Goal: Task Accomplishment & Management: Manage account settings

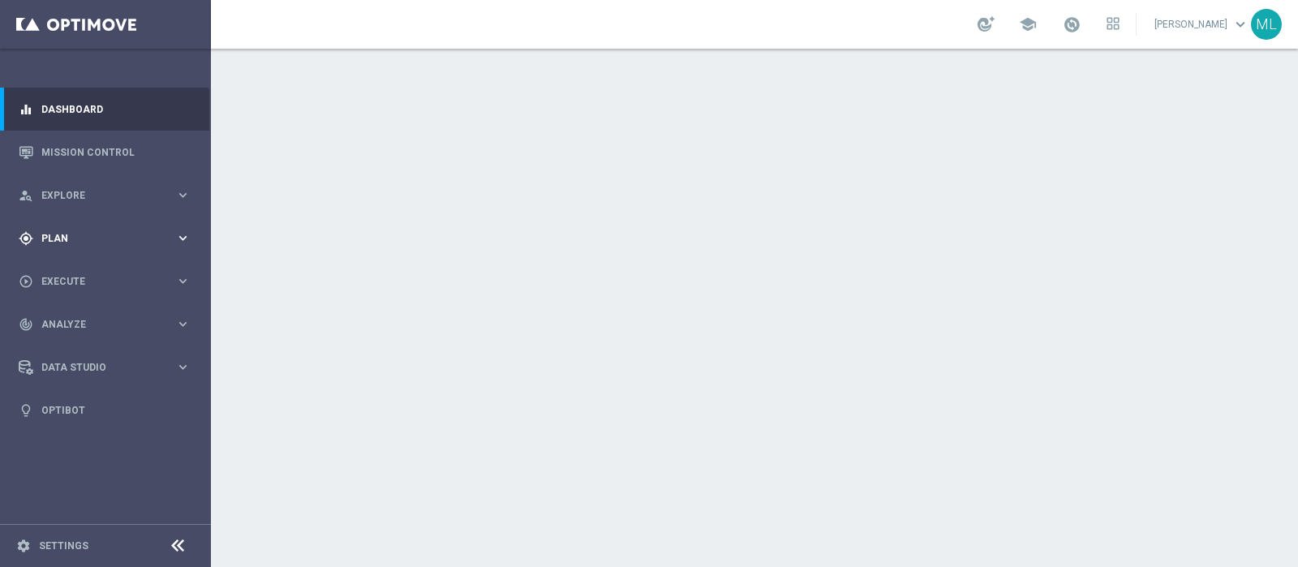
click at [57, 239] on span "Plan" at bounding box center [108, 239] width 134 height 10
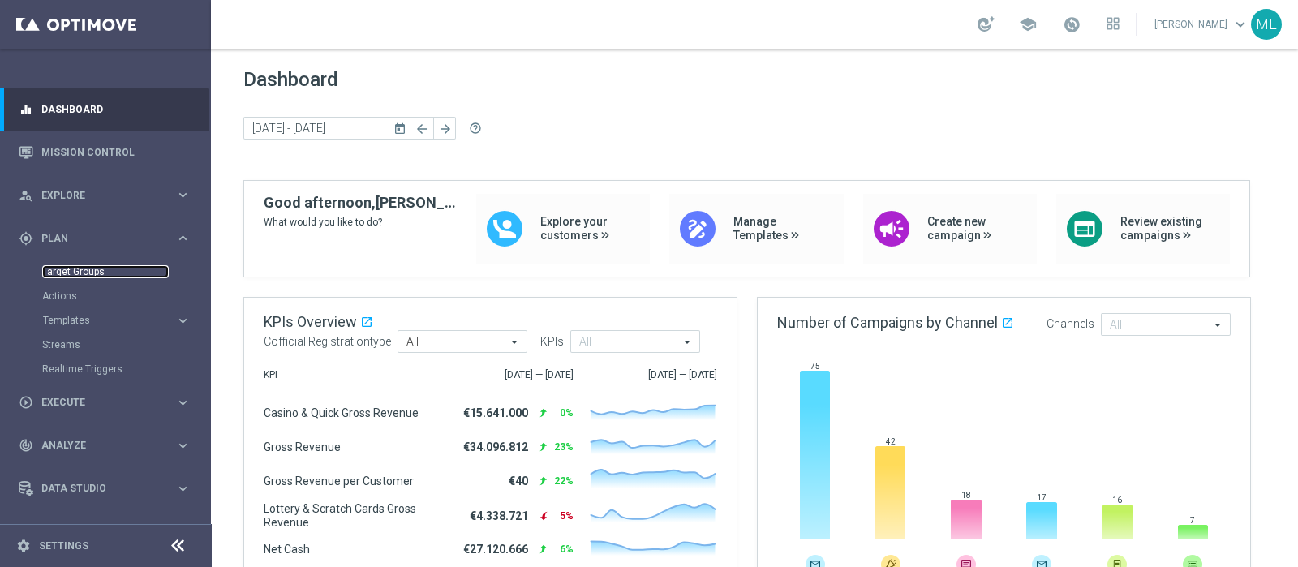
click at [73, 269] on link "Target Groups" at bounding box center [105, 271] width 127 height 13
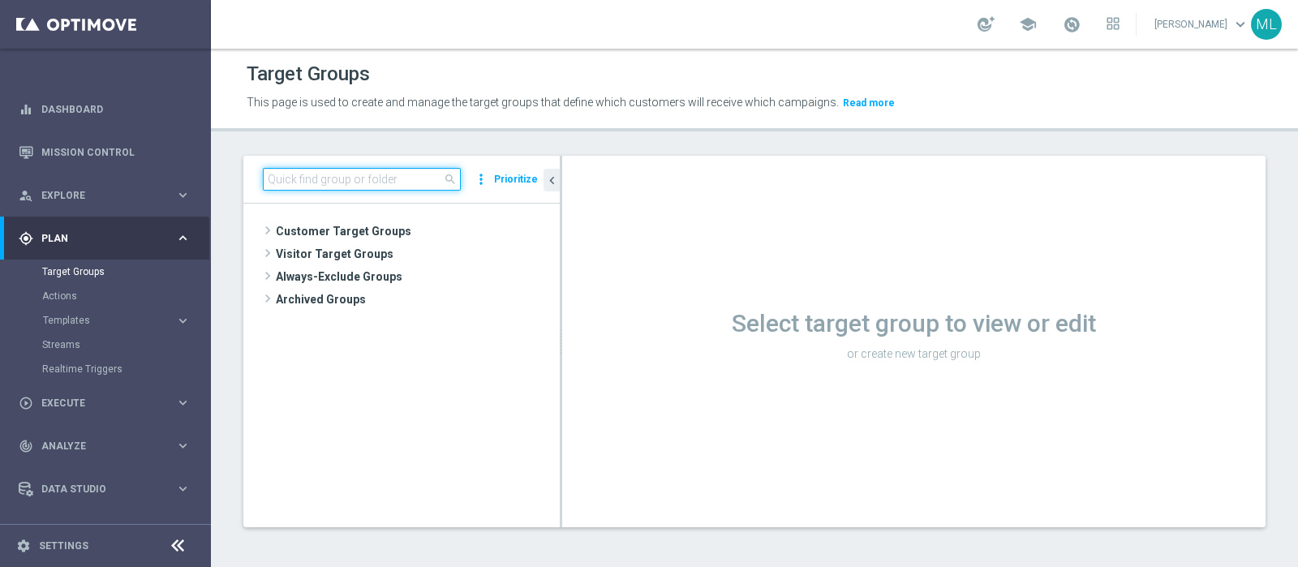
click at [338, 172] on input at bounding box center [362, 179] width 198 height 23
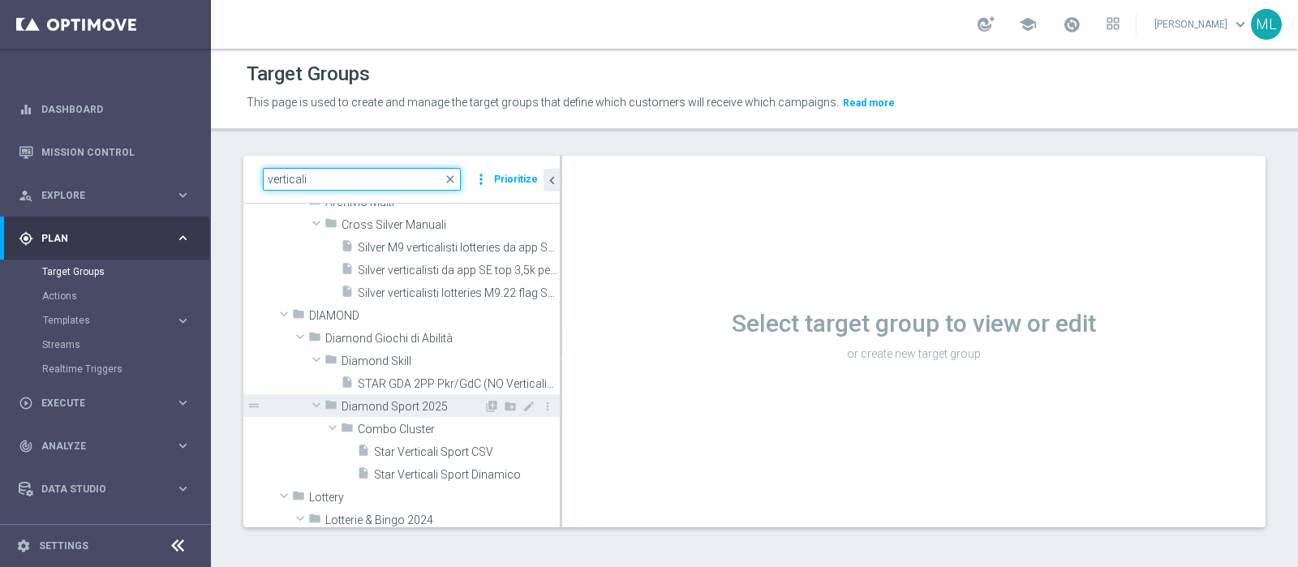
scroll to position [101, 0]
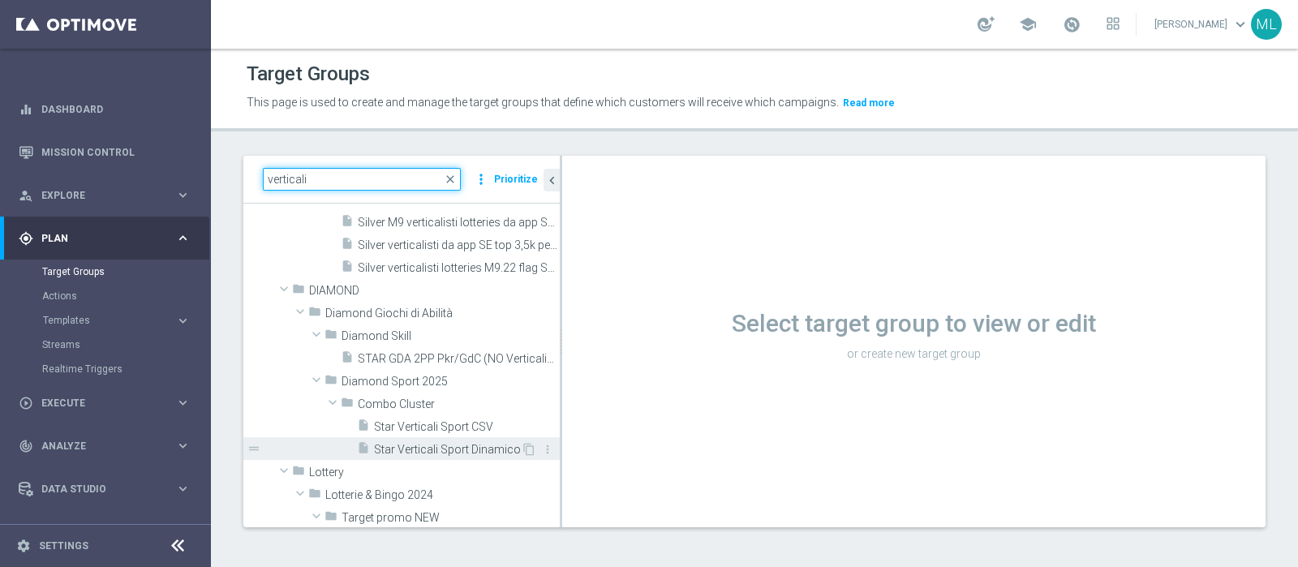
type input "verticali"
click at [443, 447] on span "Star Verticali Sport Dinamico" at bounding box center [447, 450] width 147 height 14
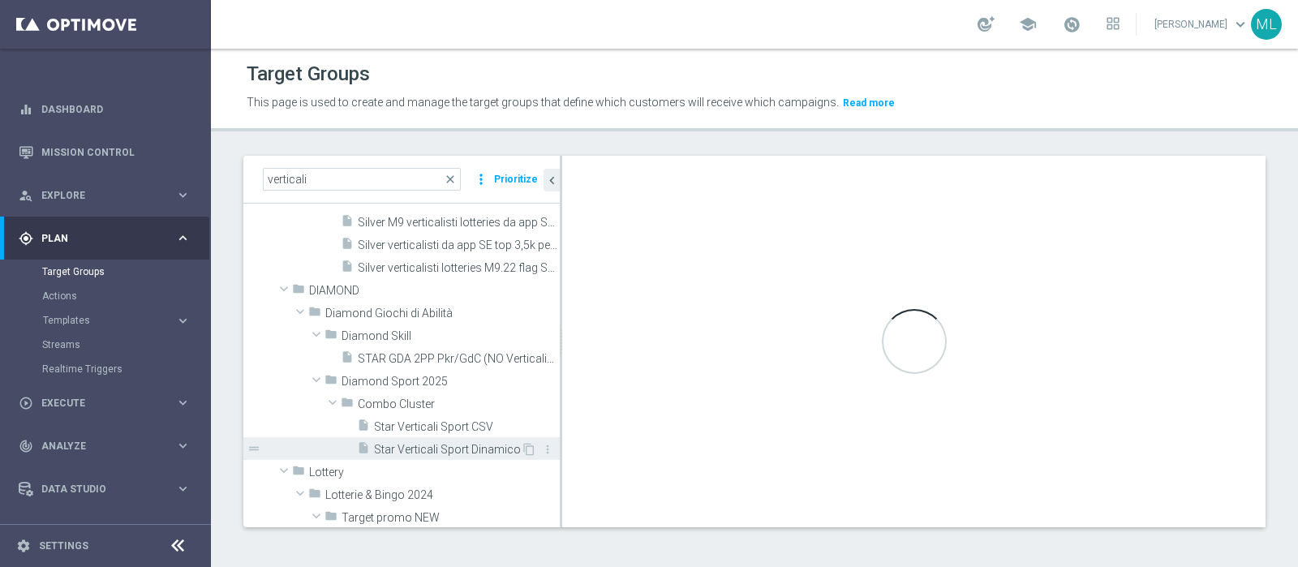
click at [424, 450] on span "Star Verticali Sport Dinamico" at bounding box center [447, 450] width 147 height 14
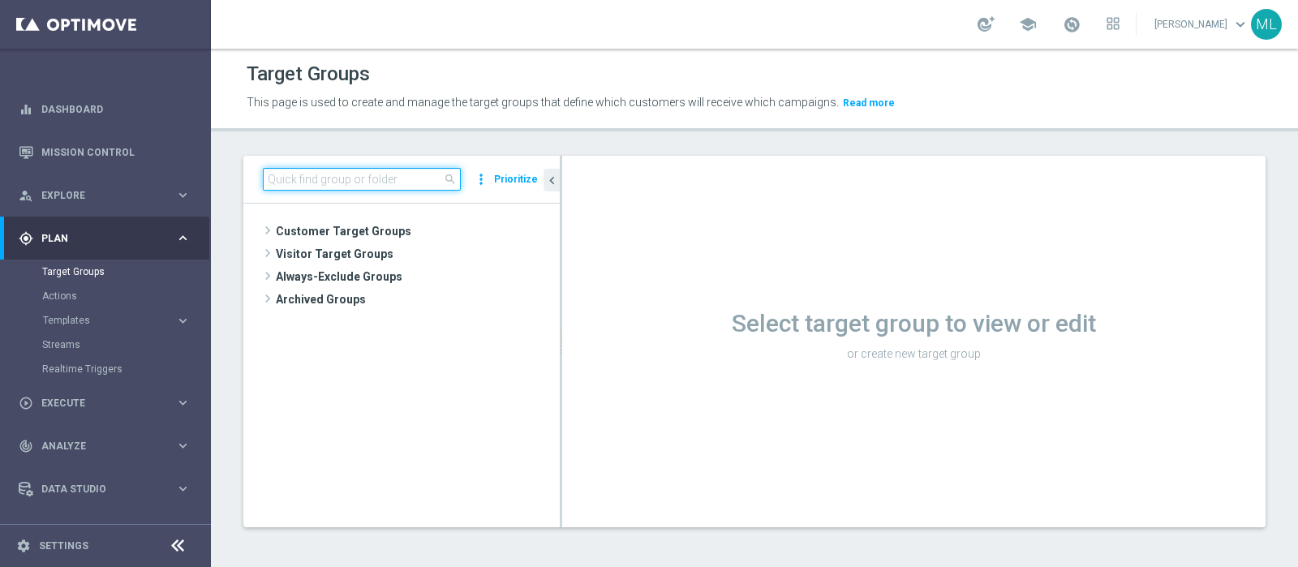
click at [308, 181] on input at bounding box center [362, 179] width 198 height 23
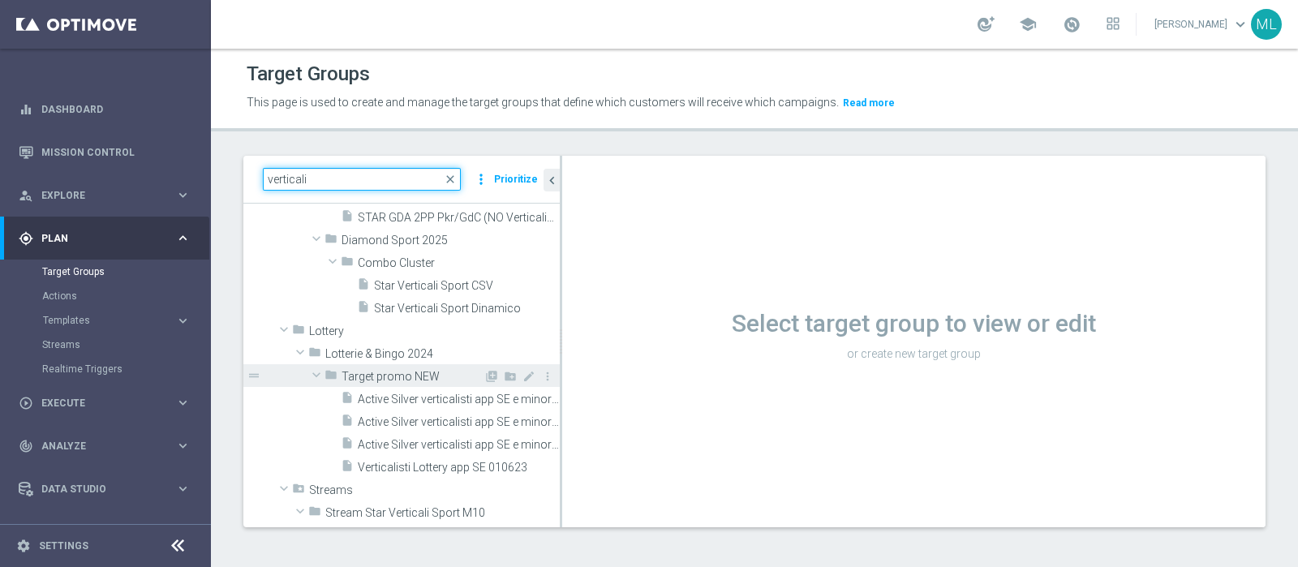
scroll to position [202, 0]
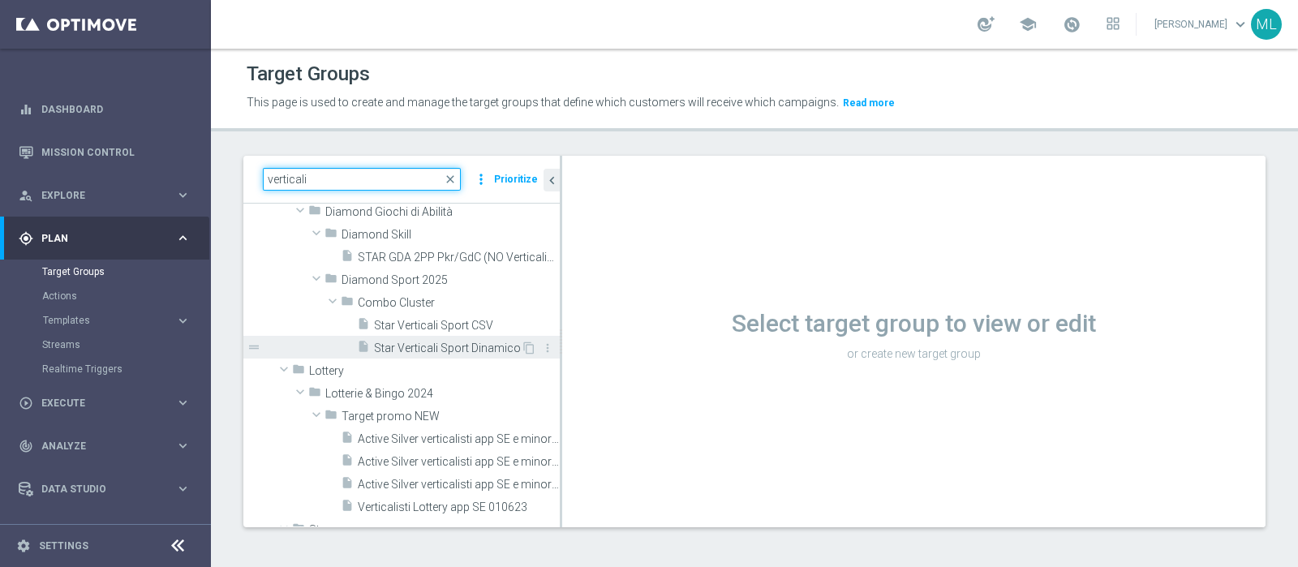
type input "verticali"
click at [452, 342] on span "Star Verticali Sport Dinamico" at bounding box center [447, 349] width 147 height 14
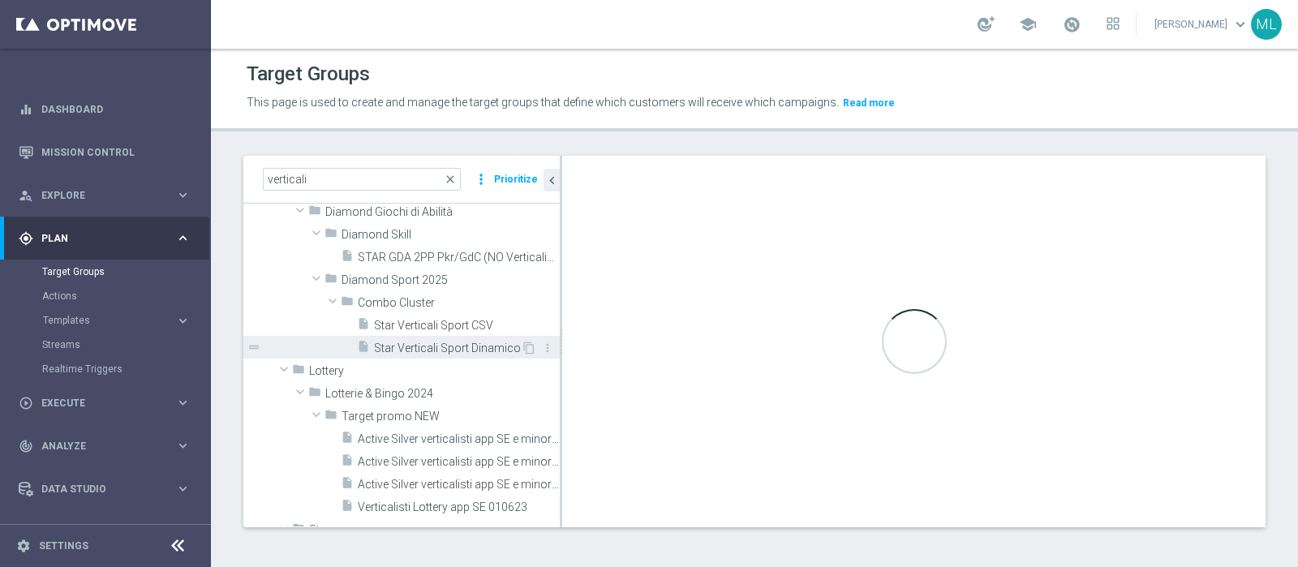
click at [455, 350] on span "Star Verticali Sport Dinamico" at bounding box center [447, 349] width 147 height 14
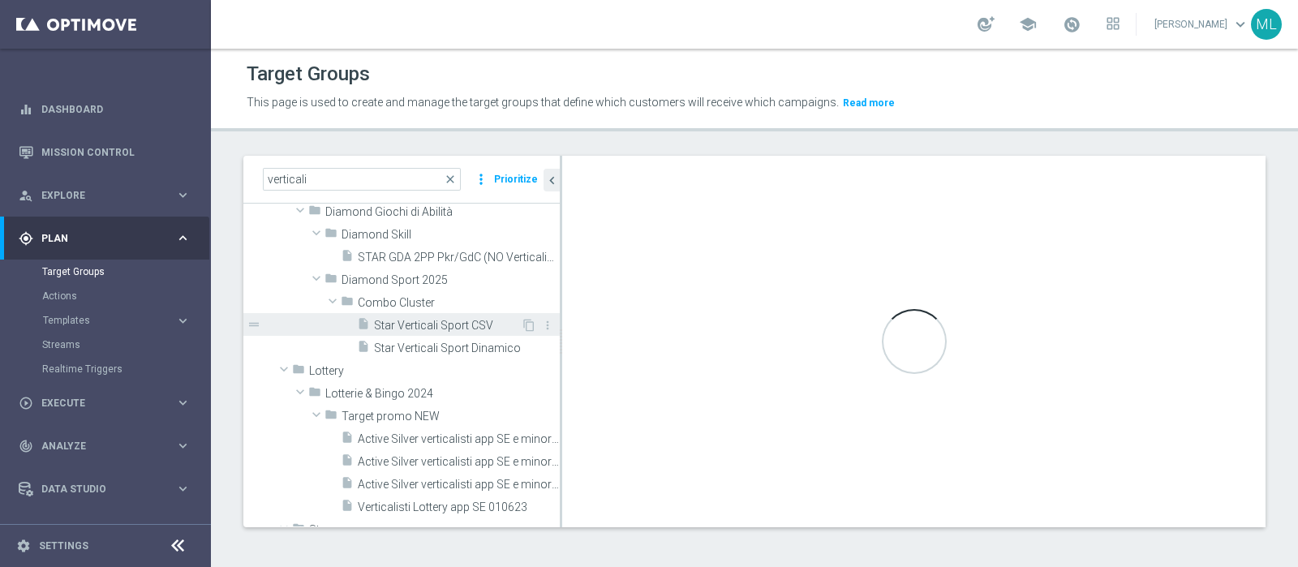
click at [428, 322] on span "Star Verticali Sport CSV" at bounding box center [447, 326] width 147 height 14
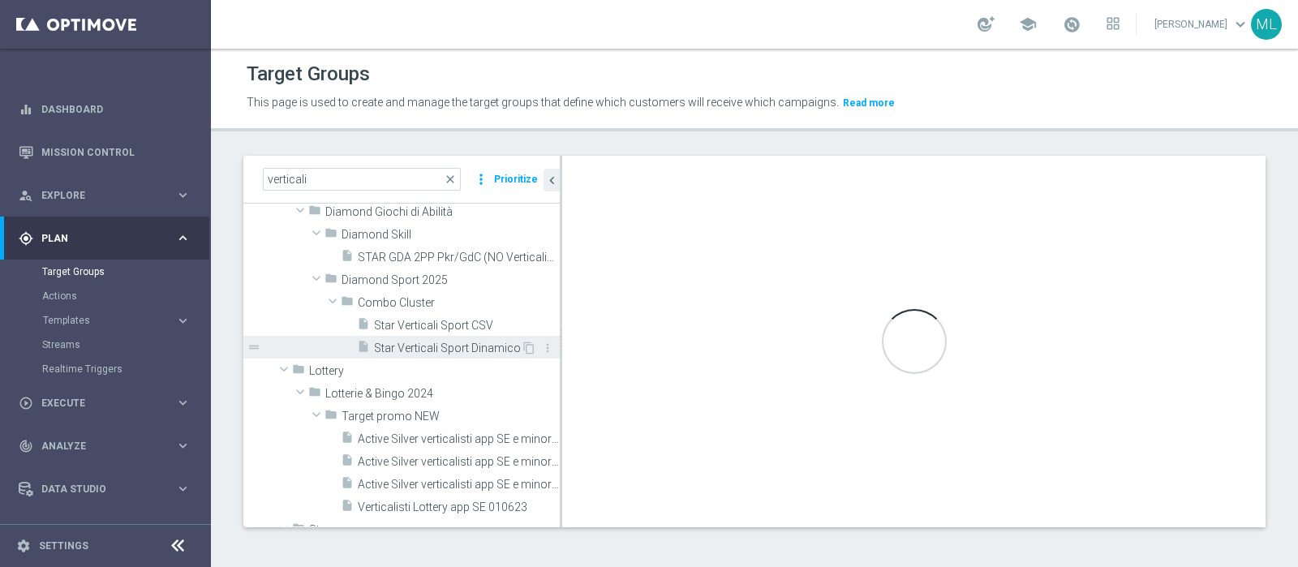
click at [438, 342] on span "Star Verticali Sport Dinamico" at bounding box center [447, 349] width 147 height 14
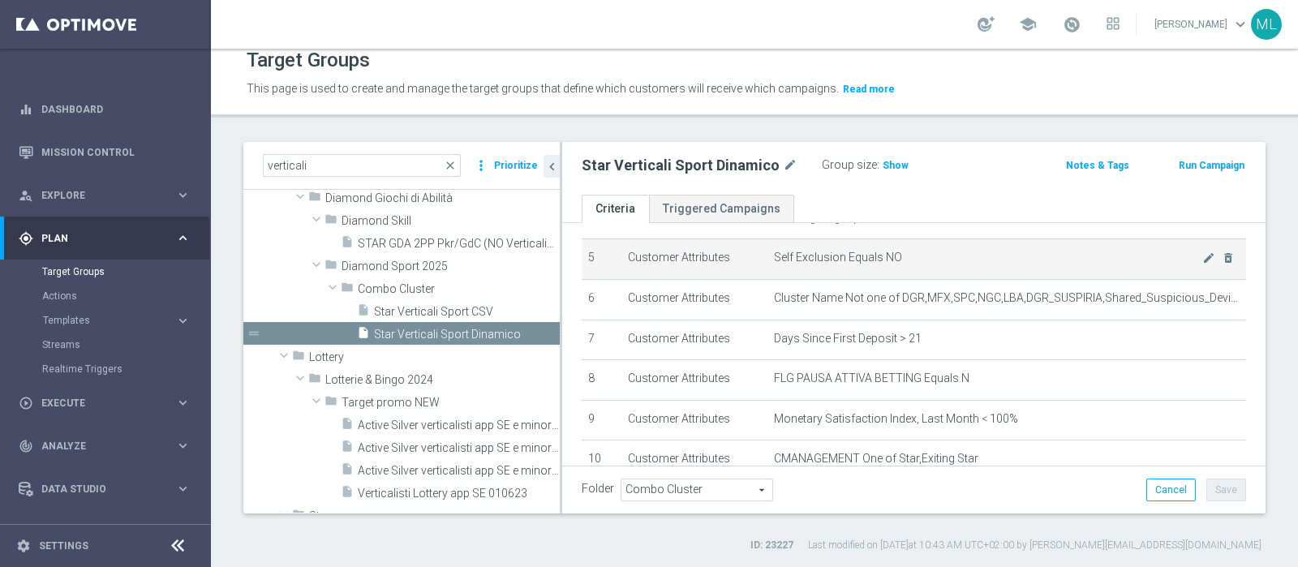
scroll to position [304, 0]
